Goal: Information Seeking & Learning: Learn about a topic

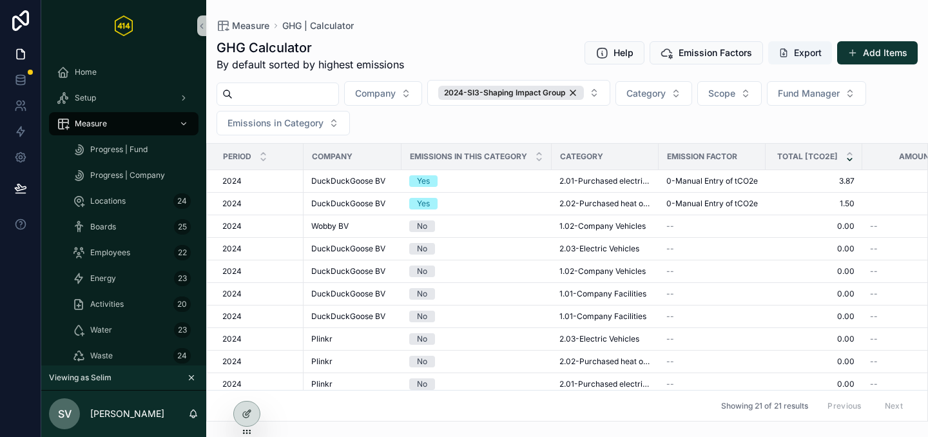
scroll to position [219, 0]
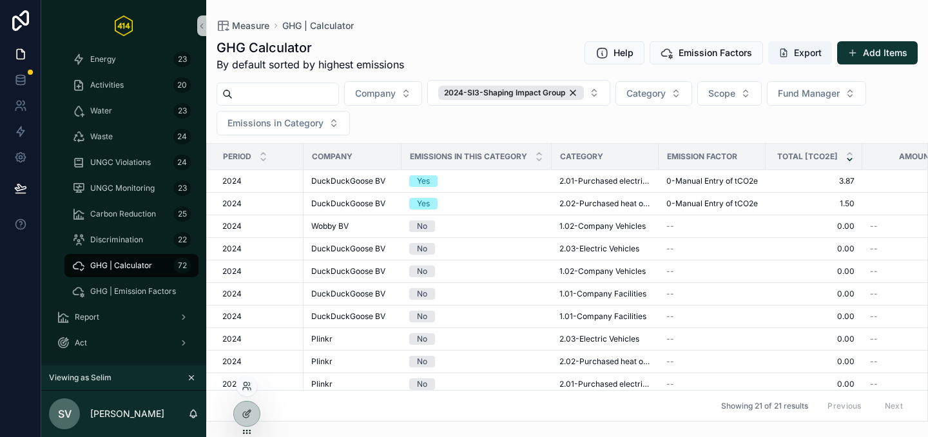
click at [248, 391] on div at bounding box center [247, 386] width 21 height 21
click at [249, 382] on icon at bounding box center [249, 383] width 1 height 3
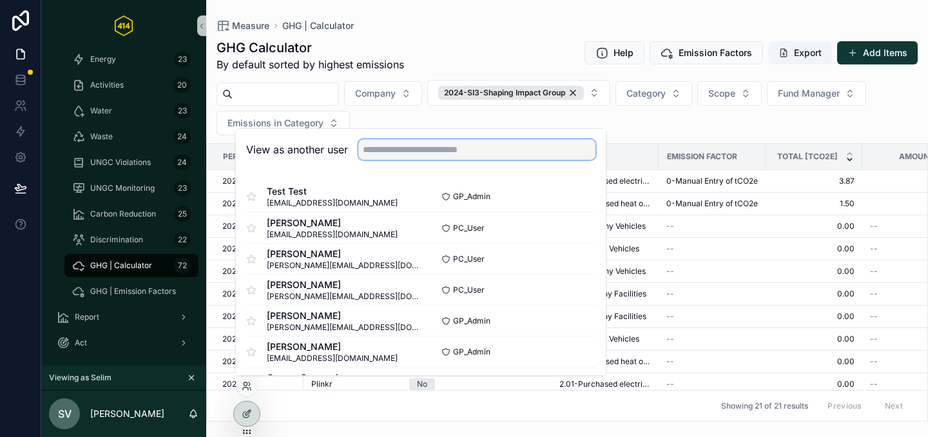
click at [417, 151] on input "text" at bounding box center [476, 149] width 237 height 21
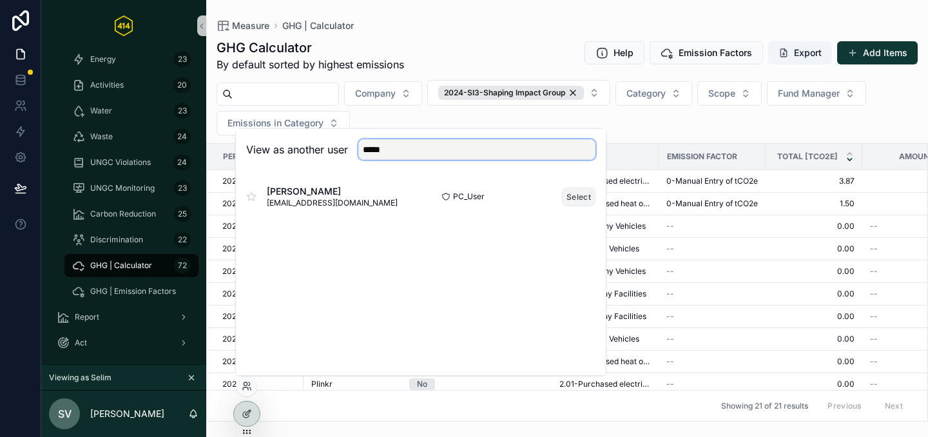
type input "*****"
click at [587, 201] on button "Select" at bounding box center [579, 197] width 34 height 19
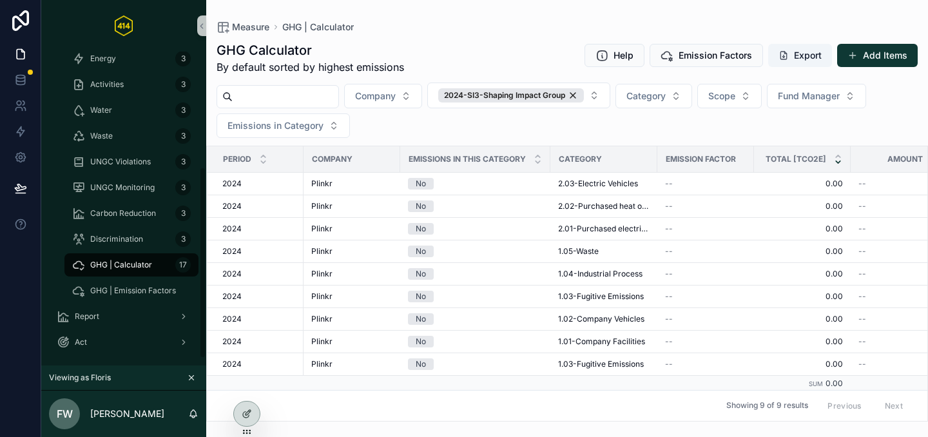
scroll to position [177, 0]
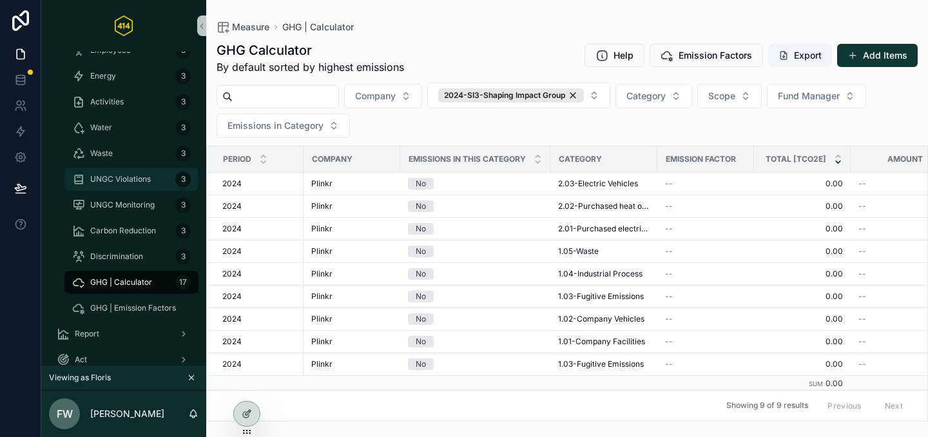
click at [141, 188] on div "UNGC Violations 3" at bounding box center [131, 179] width 119 height 21
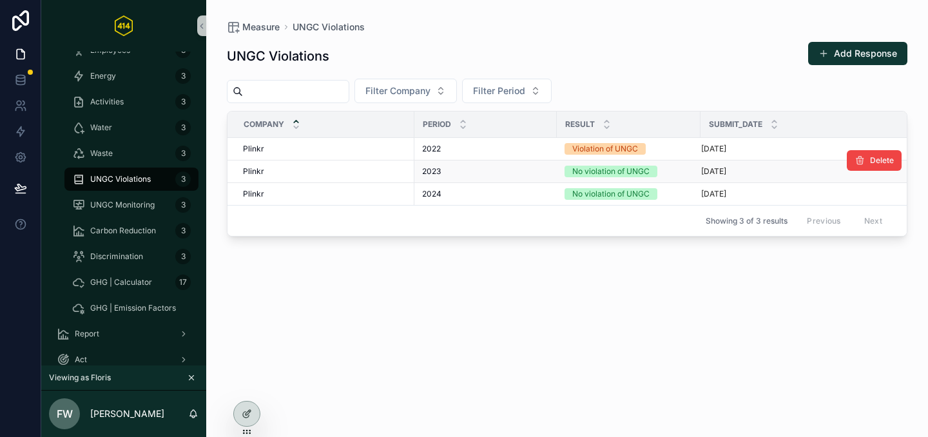
click at [454, 174] on div "2023 2023" at bounding box center [485, 171] width 127 height 10
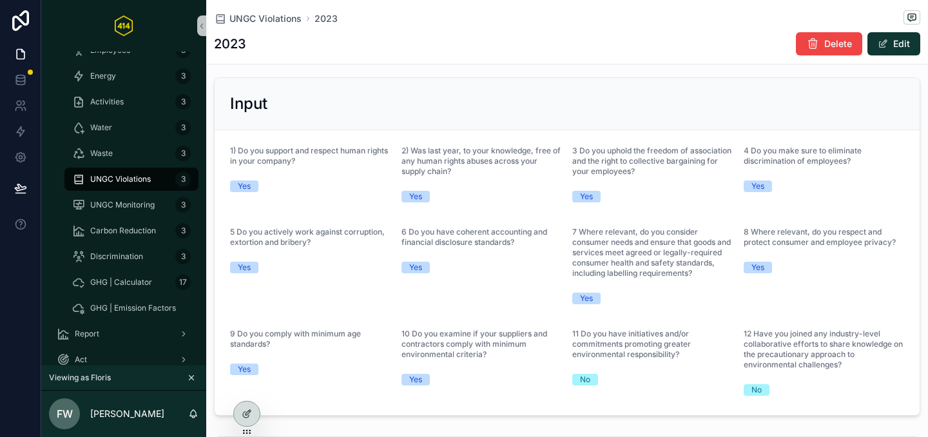
scroll to position [60, 0]
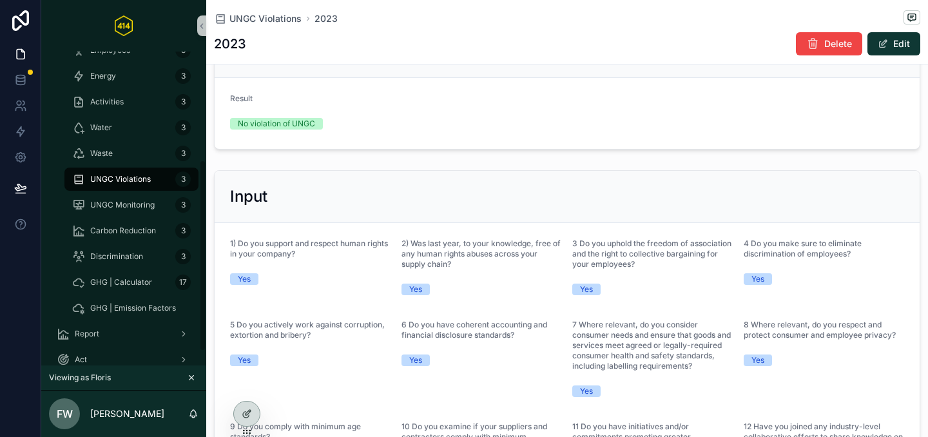
click at [125, 179] on span "UNGC Violations" at bounding box center [120, 179] width 61 height 10
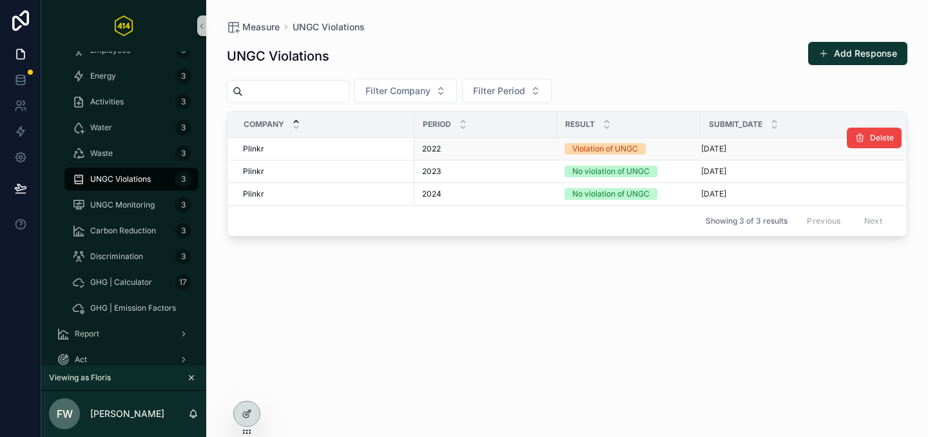
click at [471, 153] on div "2022 2022" at bounding box center [485, 149] width 127 height 10
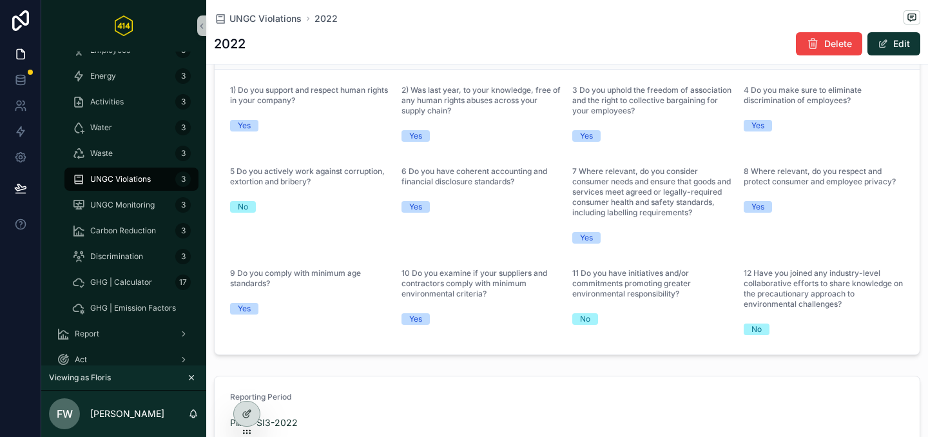
scroll to position [214, 0]
click at [127, 183] on span "UNGC Violations" at bounding box center [120, 179] width 61 height 10
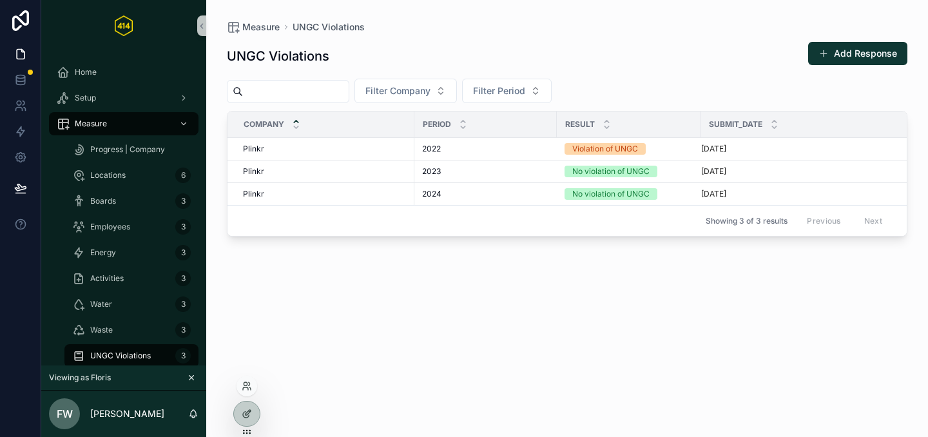
click at [253, 385] on div at bounding box center [247, 386] width 21 height 21
click at [250, 387] on icon at bounding box center [247, 386] width 10 height 10
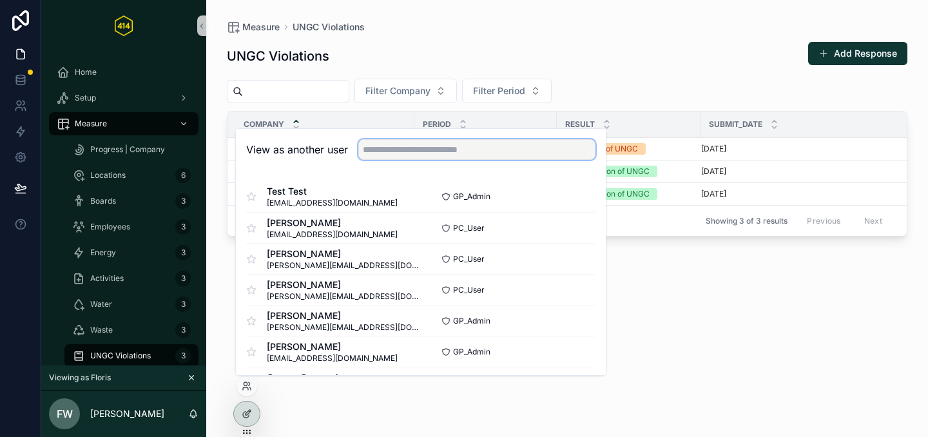
click at [387, 154] on input "text" at bounding box center [476, 149] width 237 height 21
type input "*****"
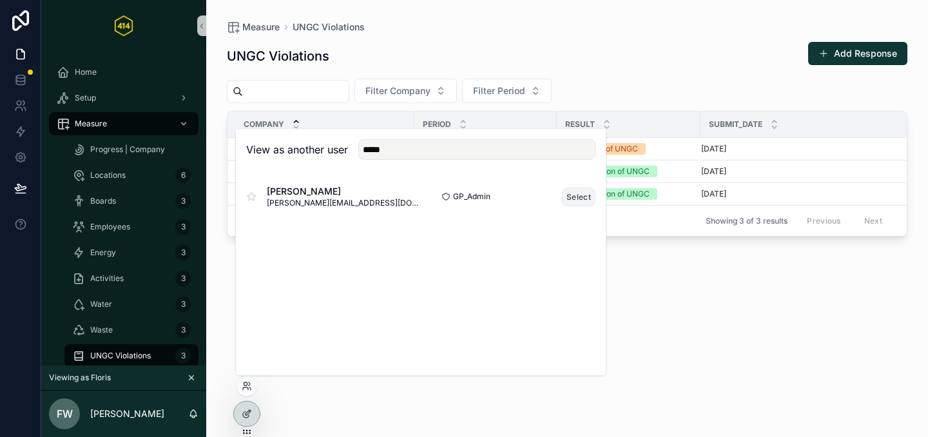
click at [568, 200] on button "Select" at bounding box center [579, 197] width 34 height 19
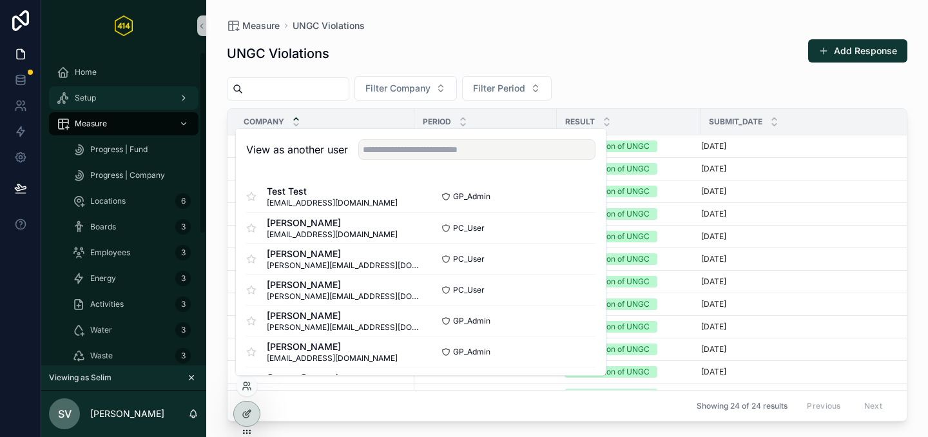
click at [113, 97] on div "Setup" at bounding box center [124, 98] width 134 height 21
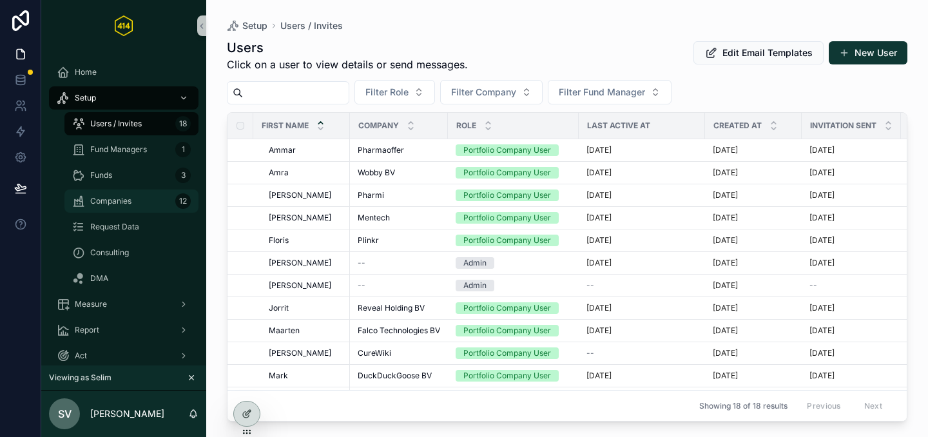
click at [112, 193] on div "Companies 12" at bounding box center [131, 201] width 119 height 21
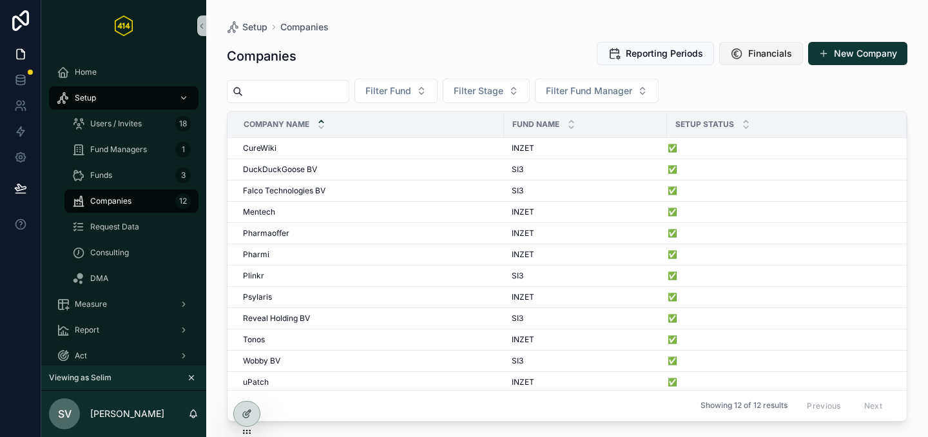
click at [759, 46] on button "Financials" at bounding box center [761, 53] width 84 height 23
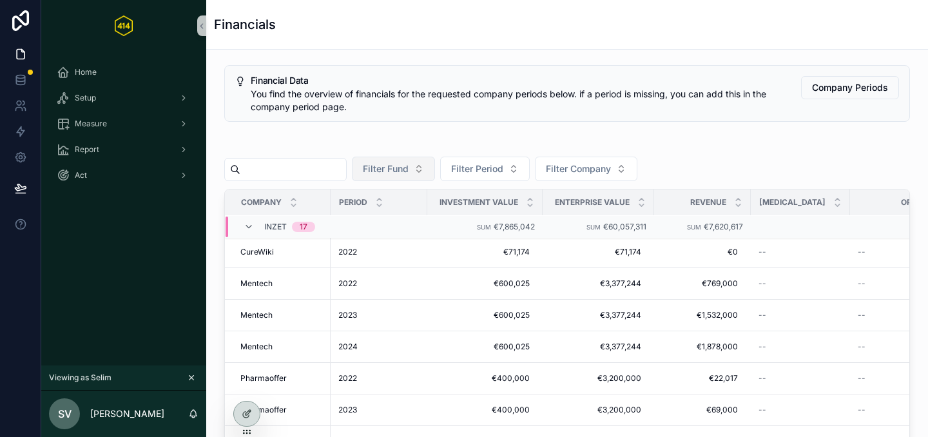
scroll to position [3, 0]
click at [425, 166] on button "Filter Fund" at bounding box center [393, 169] width 83 height 24
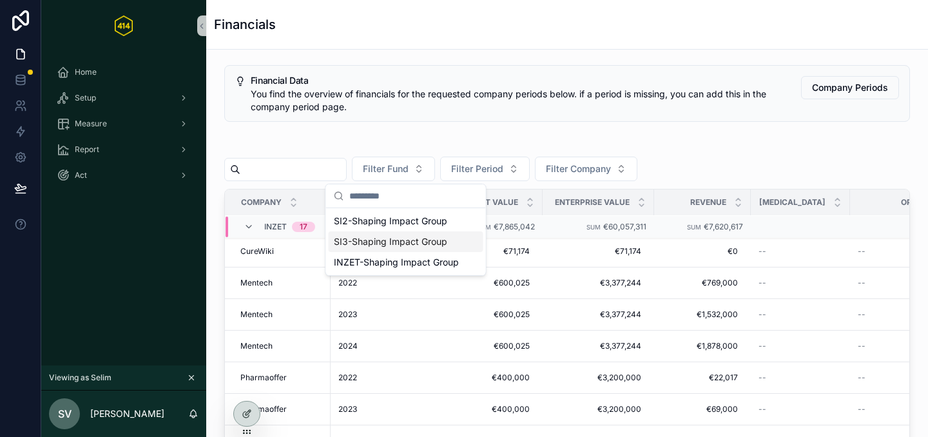
click at [382, 240] on span "SI3-Shaping Impact Group" at bounding box center [390, 241] width 113 height 13
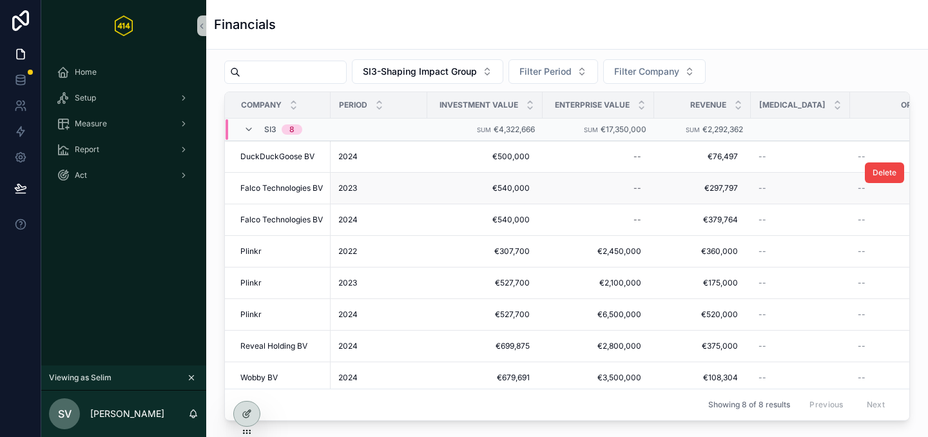
scroll to position [86, 0]
